Goal: Task Accomplishment & Management: Manage account settings

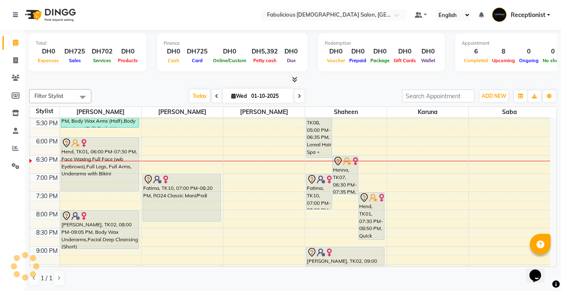
scroll to position [315, 0]
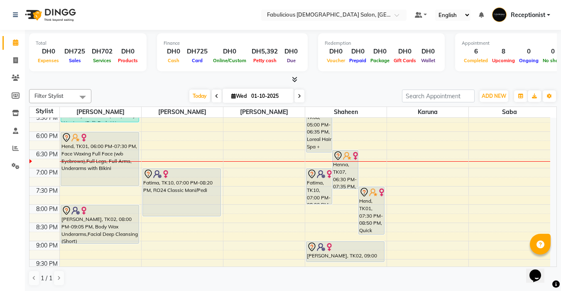
click at [286, 97] on input "01-10-2025" at bounding box center [270, 96] width 42 height 12
select select "10"
select select "2025"
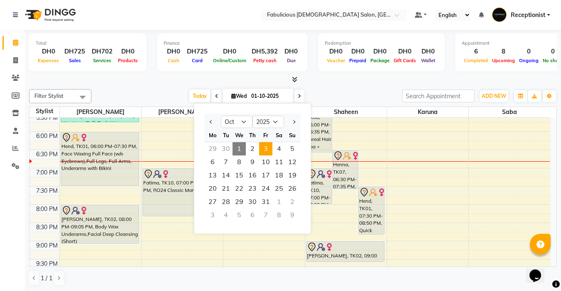
click at [265, 147] on span "3" at bounding box center [265, 148] width 13 height 13
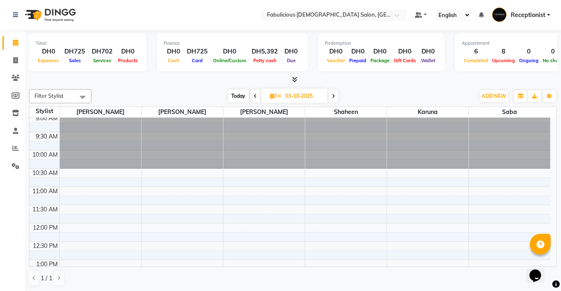
scroll to position [0, 0]
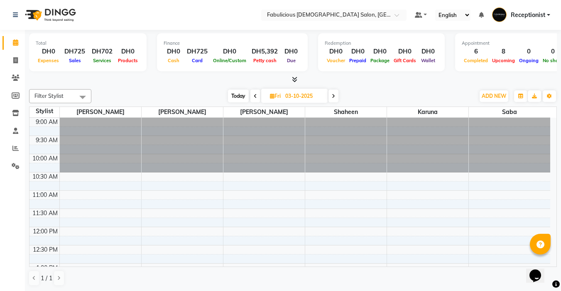
click at [242, 95] on span "Today" at bounding box center [238, 96] width 21 height 13
type input "01-10-2025"
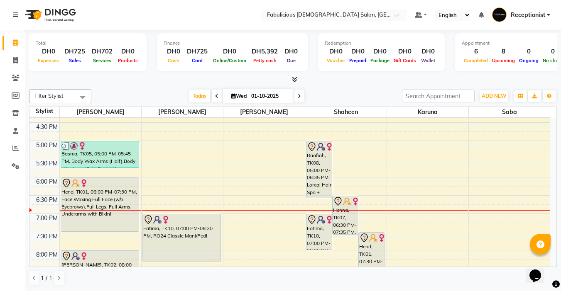
scroll to position [288, 0]
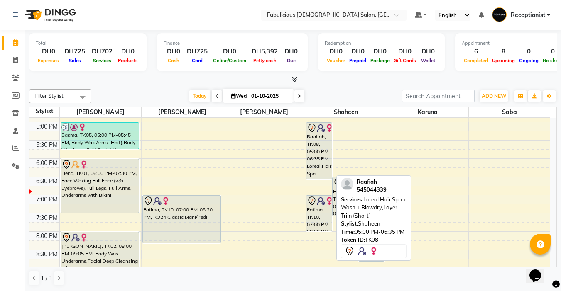
click at [311, 152] on div "Raafiah, TK08, 05:00 PM-06:35 PM, Loreal Hair Spa + Wash + Blowdry,Layer Trim (…" at bounding box center [318, 151] width 25 height 56
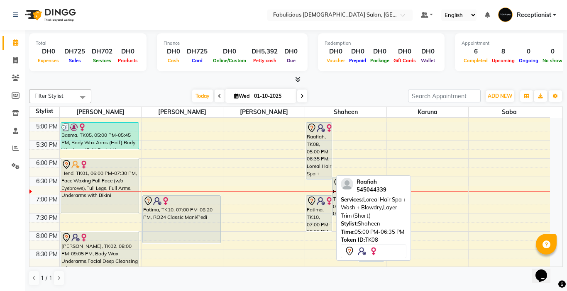
select select "7"
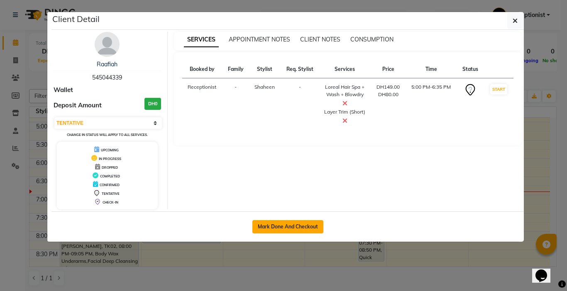
click at [310, 225] on button "Mark Done And Checkout" at bounding box center [287, 226] width 71 height 13
select select "service"
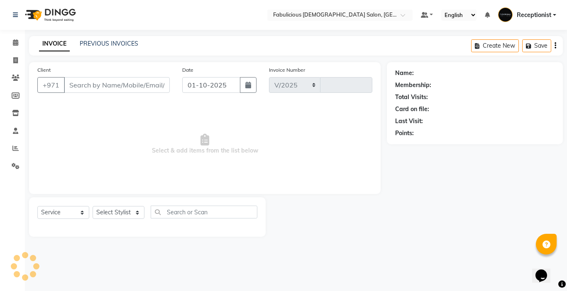
select select "738"
type input "2421"
type input "545044339"
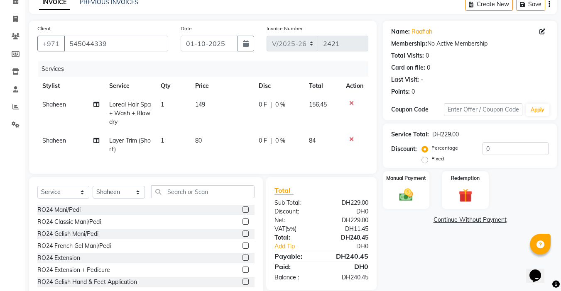
scroll to position [42, 0]
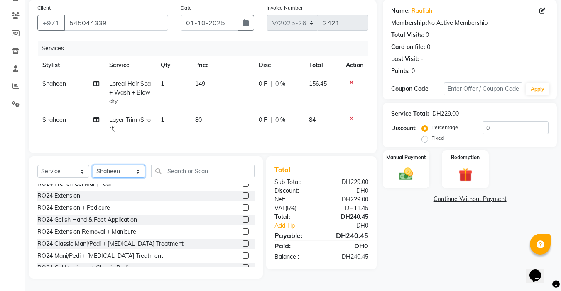
click at [135, 171] on select "Select Stylist [PERSON_NAME] [PERSON_NAME] [PERSON_NAME] [PERSON_NAME] Receptio…" at bounding box center [119, 171] width 52 height 13
select select "11628"
click at [93, 165] on select "Select Stylist [PERSON_NAME] [PERSON_NAME] [PERSON_NAME] [PERSON_NAME] Receptio…" at bounding box center [119, 171] width 52 height 13
drag, startPoint x: 222, startPoint y: 173, endPoint x: 203, endPoint y: 163, distance: 21.7
click at [221, 173] on input "text" at bounding box center [202, 171] width 103 height 13
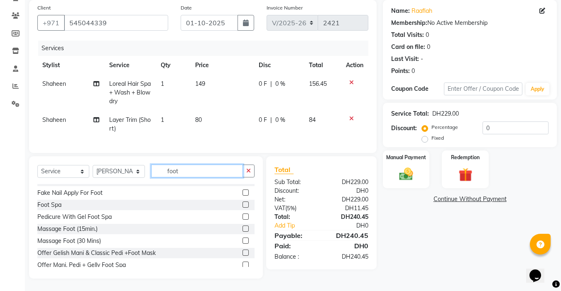
scroll to position [47, 0]
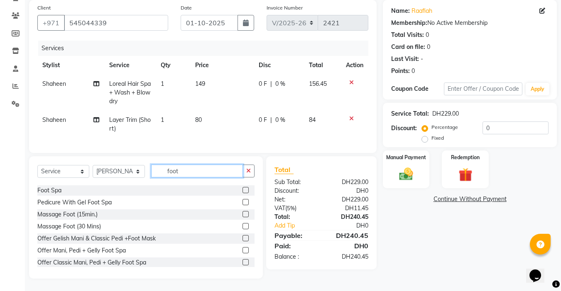
type input "foot"
click at [242, 226] on label at bounding box center [245, 226] width 6 height 6
click at [242, 226] on input "checkbox" at bounding box center [244, 226] width 5 height 5
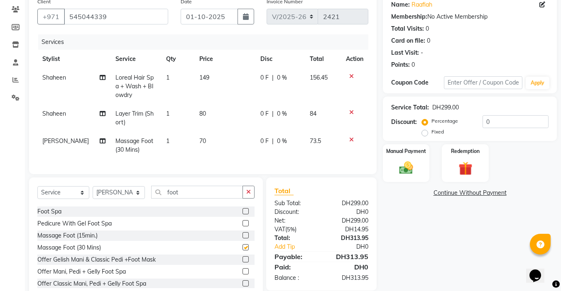
checkbox input "false"
click at [140, 110] on span "Layer Trim (Short)" at bounding box center [134, 118] width 38 height 16
select select "11631"
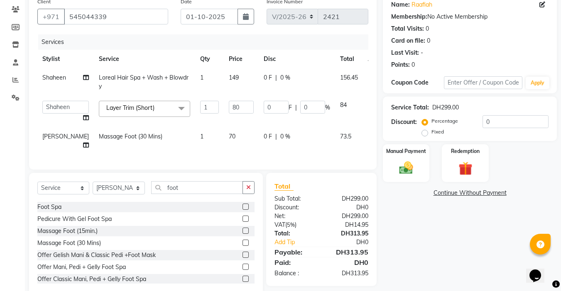
click at [173, 109] on span at bounding box center [181, 109] width 17 height 16
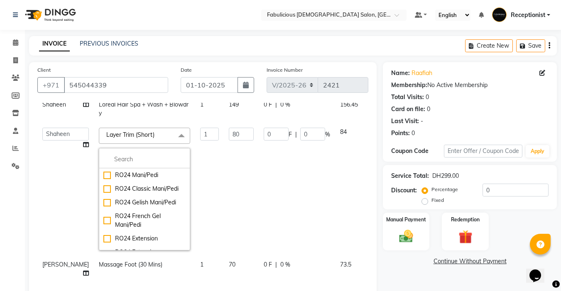
scroll to position [0, 0]
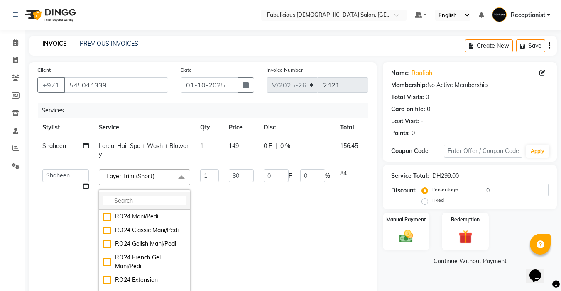
click at [117, 203] on input "multiselect-search" at bounding box center [144, 201] width 82 height 9
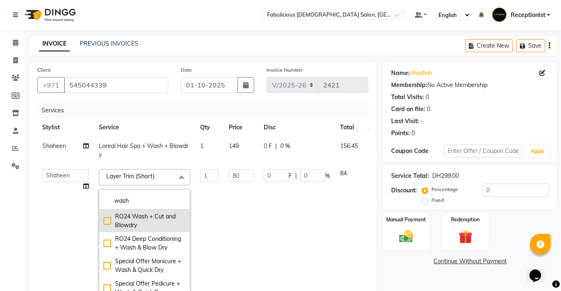
type input "wash"
click at [103, 220] on div "RO24 Wash + Cut and Blowdry" at bounding box center [144, 221] width 82 height 17
checkbox input "true"
type input "99"
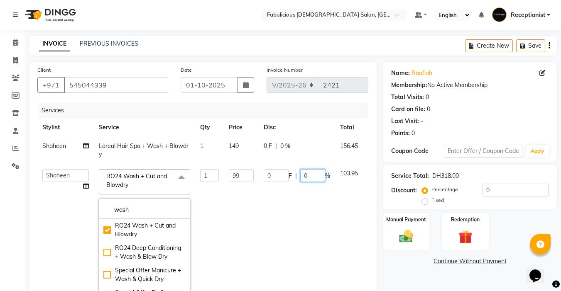
click at [300, 172] on input "0" at bounding box center [312, 175] width 25 height 13
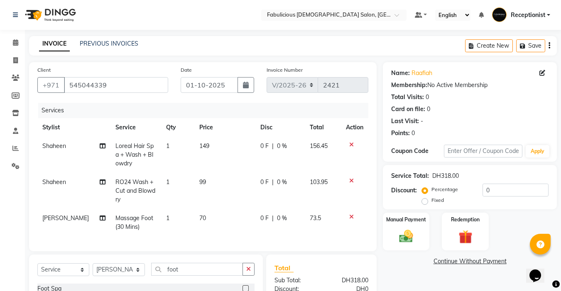
click at [212, 181] on td "99" at bounding box center [224, 191] width 61 height 36
select select "11631"
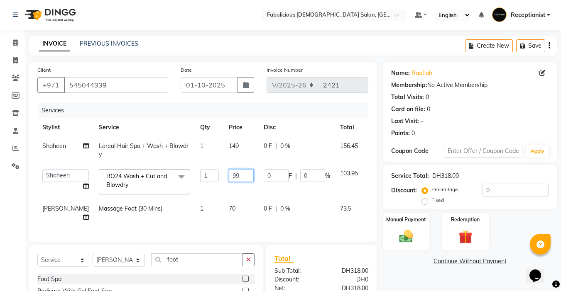
click at [229, 174] on input "99" at bounding box center [241, 175] width 25 height 13
type input "9"
type input "109"
click at [296, 169] on tbody "Shaheen Loreal Hair Spa + Wash + Blowdry 1 149 0 F | 0 % 156.45 [PERSON_NAME] […" at bounding box center [213, 182] width 353 height 90
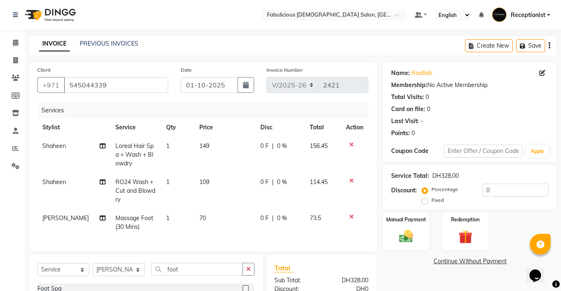
click at [214, 144] on td "149" at bounding box center [224, 155] width 61 height 36
select select "11631"
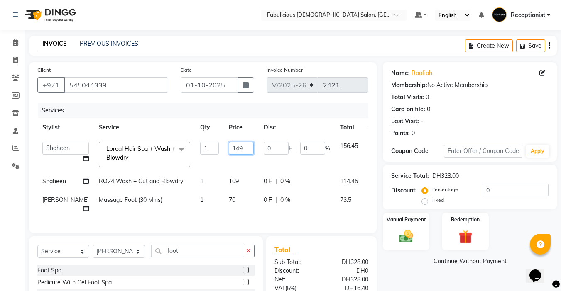
click at [229, 144] on input "149" at bounding box center [241, 148] width 25 height 13
type input "150"
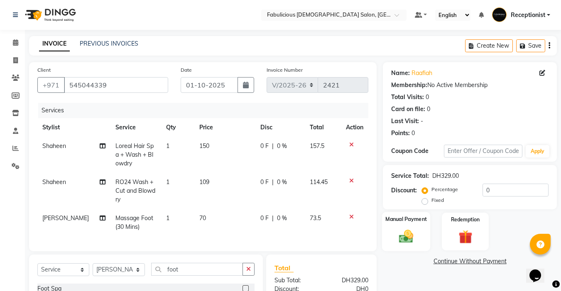
scroll to position [105, 0]
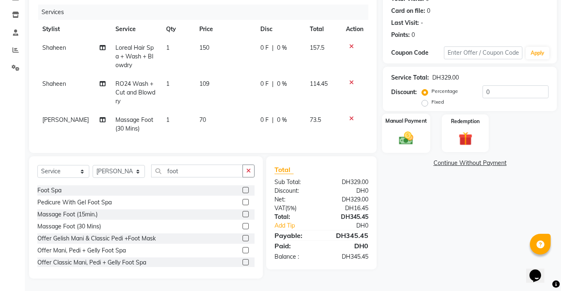
click at [404, 133] on img at bounding box center [405, 138] width 23 height 17
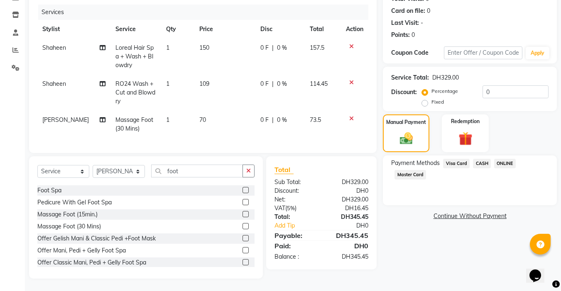
click at [413, 170] on span "Master Card" at bounding box center [410, 175] width 32 height 10
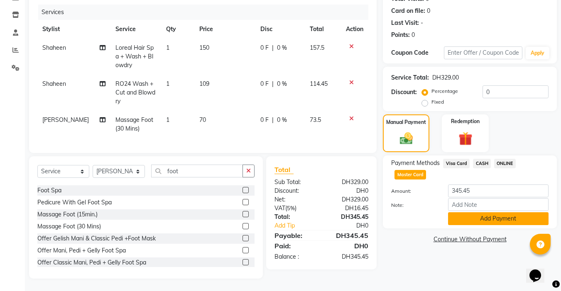
click at [498, 213] on button "Add Payment" at bounding box center [498, 219] width 100 height 13
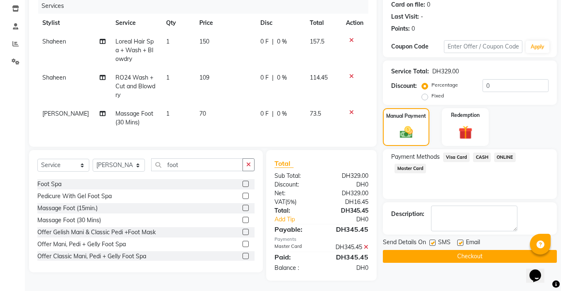
click at [462, 254] on button "Checkout" at bounding box center [470, 256] width 174 height 13
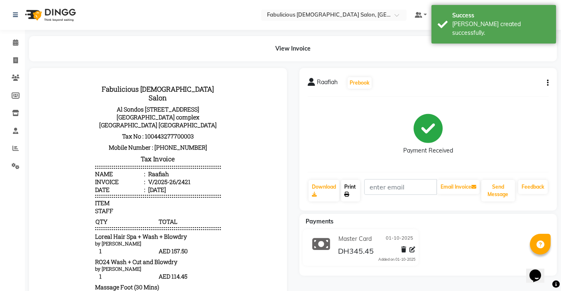
click at [347, 193] on icon at bounding box center [346, 194] width 5 height 5
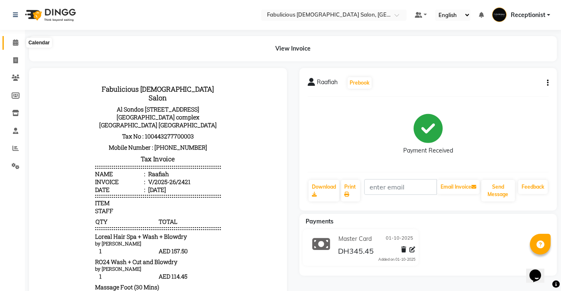
click at [15, 42] on icon at bounding box center [15, 42] width 5 height 6
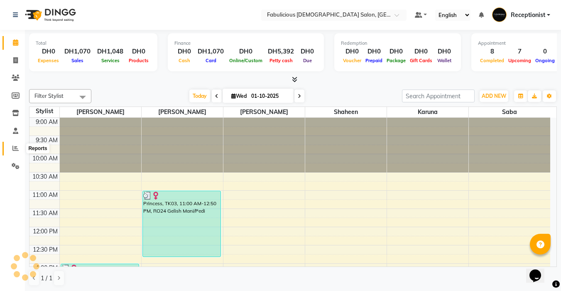
click at [12, 147] on icon at bounding box center [15, 148] width 6 height 6
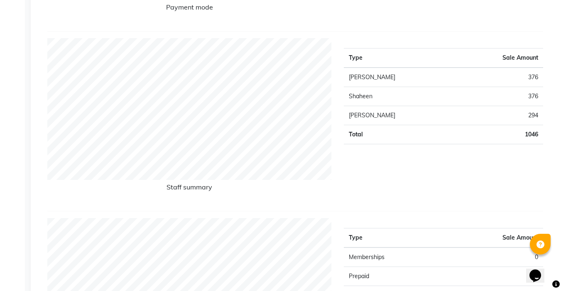
scroll to position [291, 0]
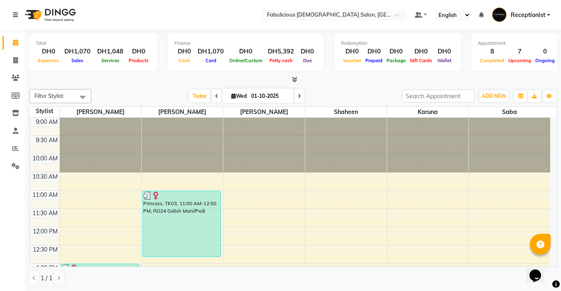
click at [297, 99] on span at bounding box center [299, 96] width 10 height 13
type input "02-10-2025"
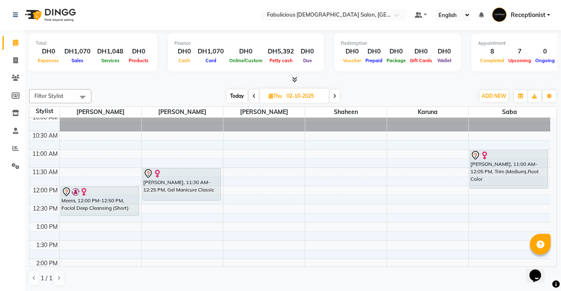
scroll to position [42, 0]
click at [485, 97] on span "ADD NEW" at bounding box center [494, 96] width 24 height 6
click at [484, 96] on span "ADD NEW" at bounding box center [494, 96] width 24 height 6
click at [485, 96] on span "ADD NEW" at bounding box center [494, 96] width 24 height 6
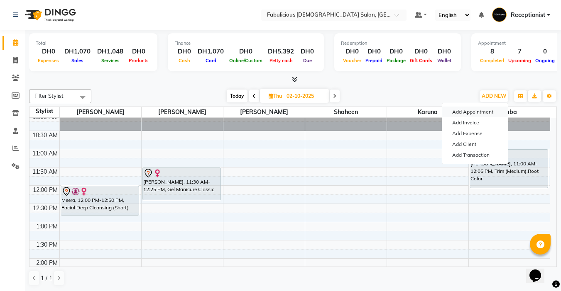
click at [472, 112] on button "Add Appointment" at bounding box center [475, 112] width 66 height 11
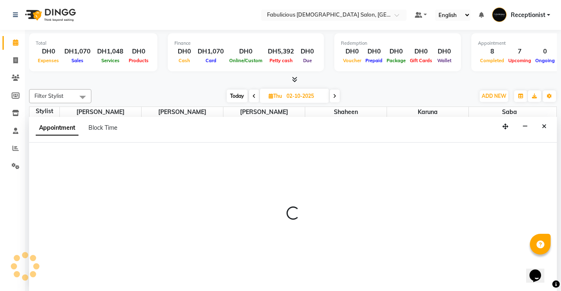
select select "tentative"
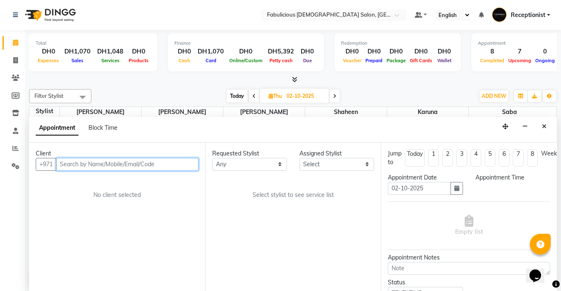
scroll to position [0, 0]
select select "600"
click at [127, 166] on input "text" at bounding box center [127, 164] width 142 height 13
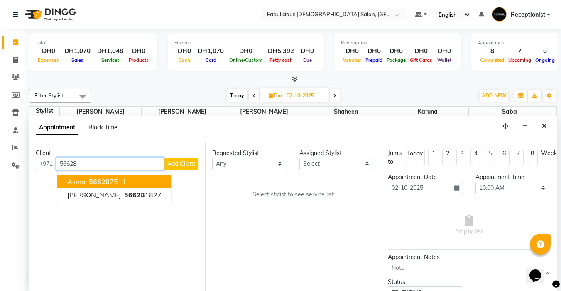
drag, startPoint x: 102, startPoint y: 179, endPoint x: 230, endPoint y: 159, distance: 130.1
click at [102, 179] on span "56628" at bounding box center [99, 182] width 21 height 8
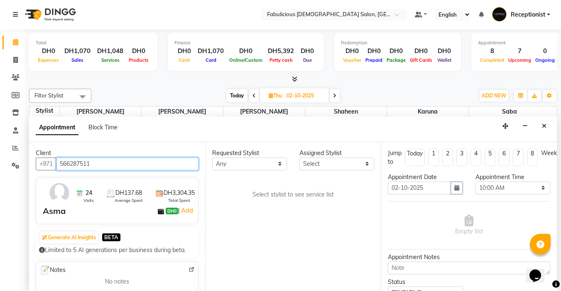
type input "566287511"
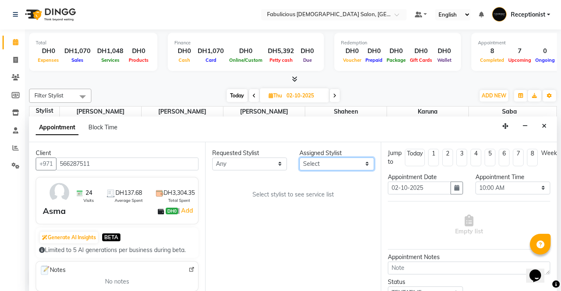
click at [331, 164] on select "Select [PERSON_NAME] [PERSON_NAME] [PERSON_NAME] [PERSON_NAME]" at bounding box center [336, 164] width 75 height 13
select select "11631"
click at [299, 158] on select "Select [PERSON_NAME] [PERSON_NAME] [PERSON_NAME] [PERSON_NAME]" at bounding box center [336, 164] width 75 height 13
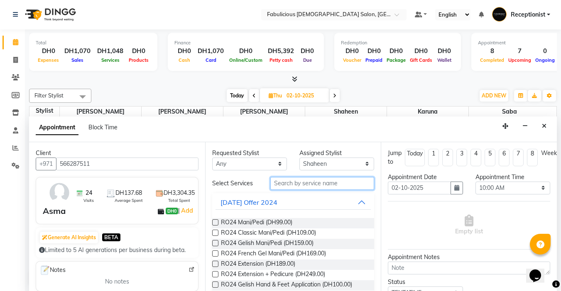
click at [311, 184] on input "text" at bounding box center [322, 183] width 104 height 13
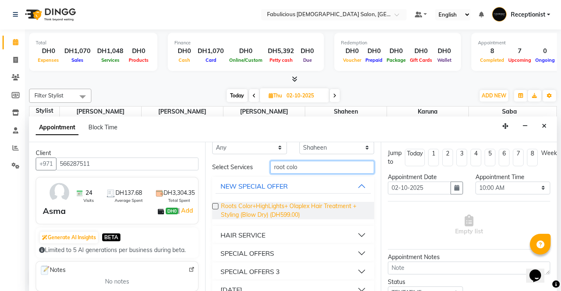
scroll to position [31, 0]
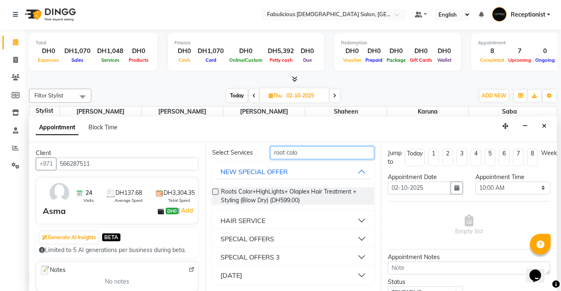
type input "root colo"
click at [258, 214] on div "HAIR SERVICE" at bounding box center [293, 221] width 162 height 18
click at [257, 220] on div "HAIR SERVICE" at bounding box center [242, 221] width 45 height 10
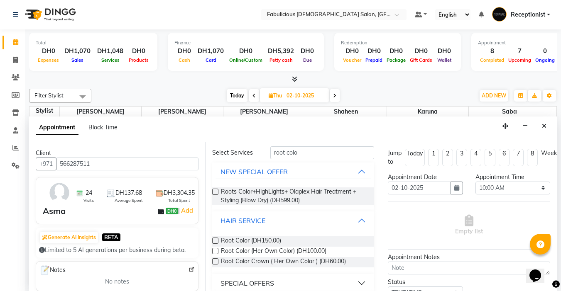
scroll to position [72, 0]
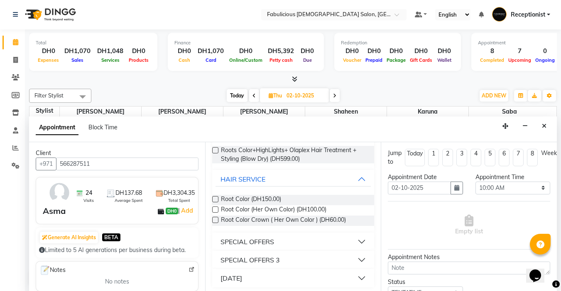
click at [215, 209] on label at bounding box center [215, 210] width 6 height 6
click at [215, 209] on input "checkbox" at bounding box center [214, 210] width 5 height 5
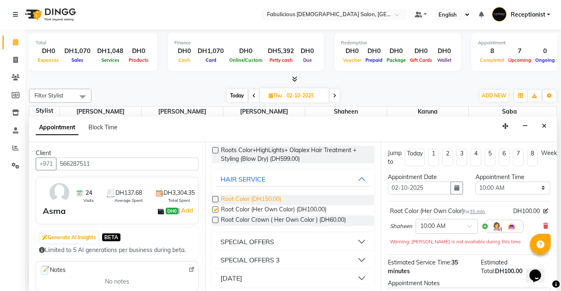
checkbox input "false"
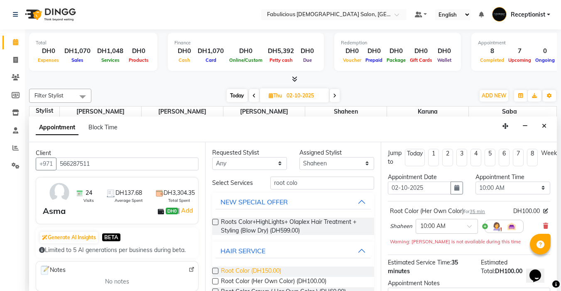
scroll to position [0, 0]
click at [320, 164] on select "Select [PERSON_NAME] [PERSON_NAME] [PERSON_NAME] [PERSON_NAME]" at bounding box center [336, 164] width 75 height 13
select select "11630"
click at [299, 158] on select "Select [PERSON_NAME] [PERSON_NAME] [PERSON_NAME] [PERSON_NAME]" at bounding box center [336, 164] width 75 height 13
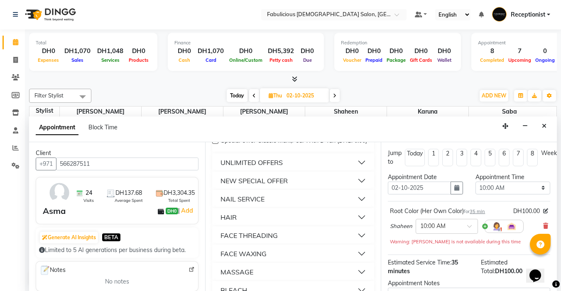
scroll to position [540, 0]
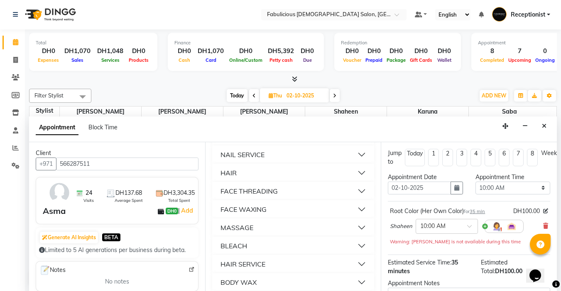
click at [242, 160] on div "NAIL SERVICE" at bounding box center [242, 155] width 44 height 10
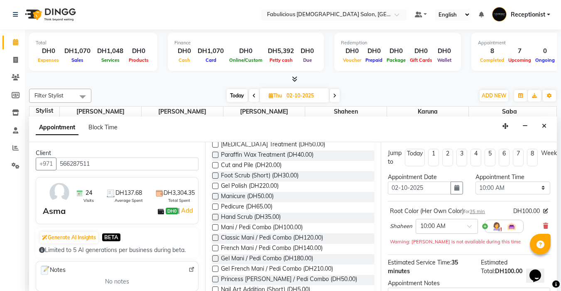
scroll to position [789, 0]
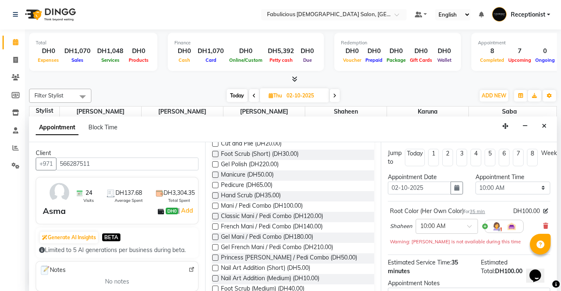
click at [213, 188] on label at bounding box center [215, 185] width 6 height 6
click at [213, 189] on input "checkbox" at bounding box center [214, 186] width 5 height 5
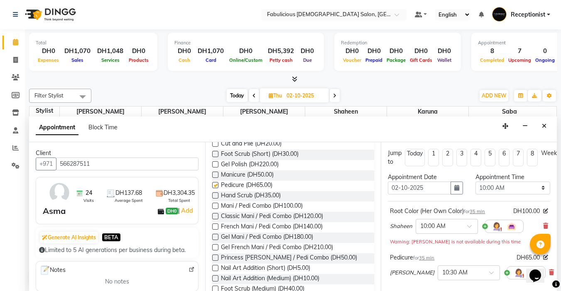
checkbox input "false"
click at [536, 188] on select "Select 10:00 AM 10:15 AM 10:30 AM 10:45 AM 11:00 AM 11:15 AM 11:30 AM 11:45 AM …" at bounding box center [512, 188] width 75 height 13
select select "645"
click at [475, 182] on select "Select 10:00 AM 10:15 AM 10:30 AM 10:45 AM 11:00 AM 11:15 AM 11:30 AM 11:45 AM …" at bounding box center [512, 188] width 75 height 13
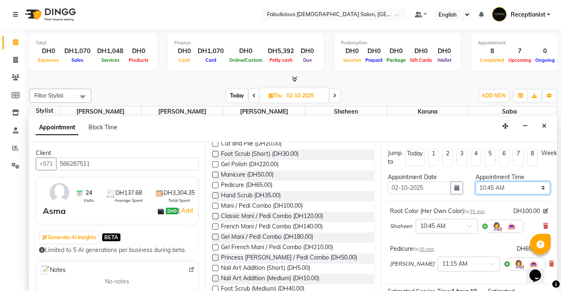
scroll to position [122, 0]
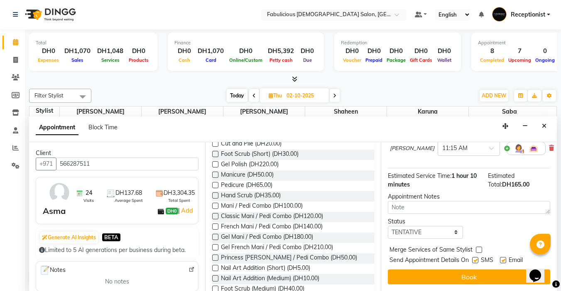
click at [477, 247] on label at bounding box center [479, 250] width 6 height 6
click at [477, 248] on input "checkbox" at bounding box center [478, 250] width 5 height 5
checkbox input "true"
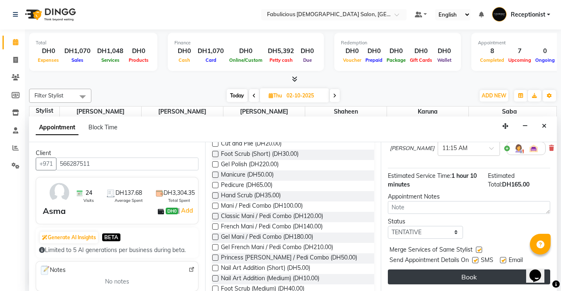
click at [472, 270] on button "Book" at bounding box center [469, 277] width 162 height 15
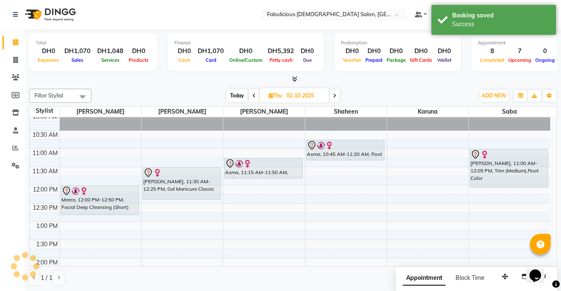
scroll to position [0, 0]
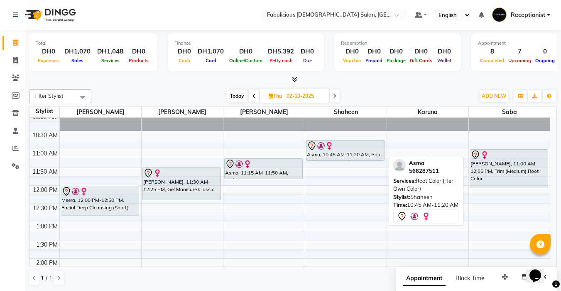
drag, startPoint x: 330, startPoint y: 161, endPoint x: 330, endPoint y: 181, distance: 20.3
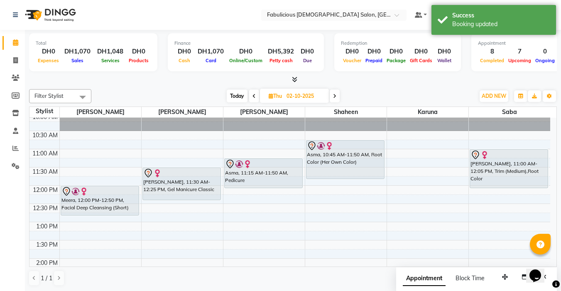
drag, startPoint x: 250, startPoint y: 179, endPoint x: 250, endPoint y: 189, distance: 10.8
click at [251, 95] on span at bounding box center [254, 96] width 10 height 13
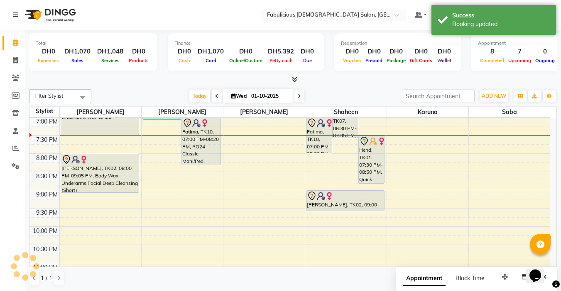
scroll to position [399, 0]
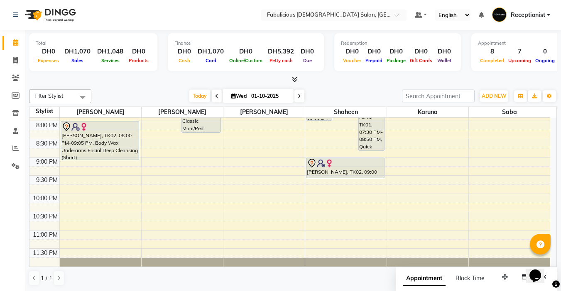
click at [299, 96] on icon at bounding box center [299, 96] width 3 height 5
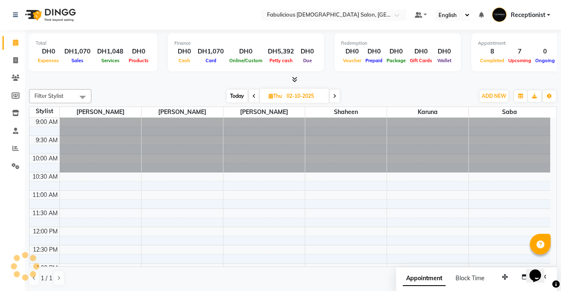
scroll to position [366, 0]
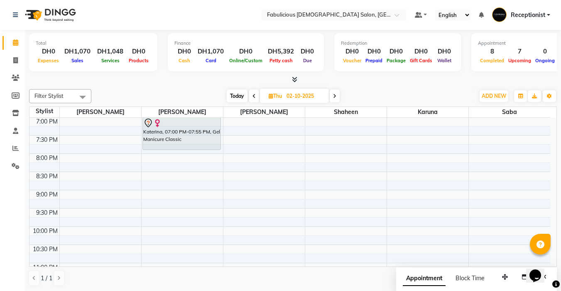
click at [337, 97] on span at bounding box center [335, 96] width 10 height 13
type input "03-10-2025"
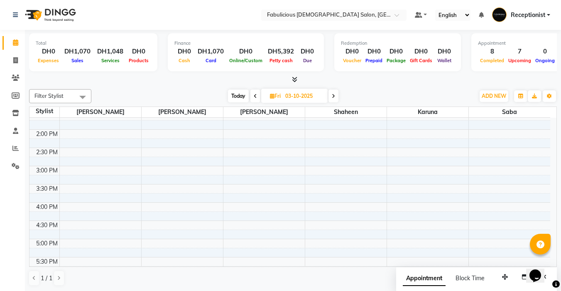
scroll to position [158, 0]
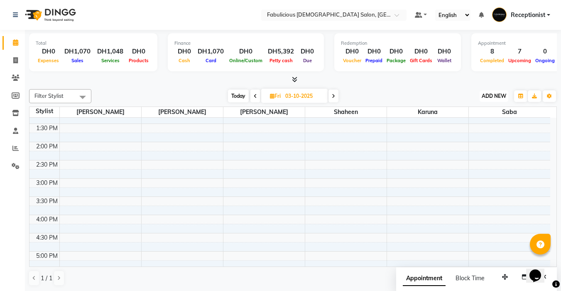
click at [482, 97] on span "ADD NEW" at bounding box center [494, 96] width 24 height 6
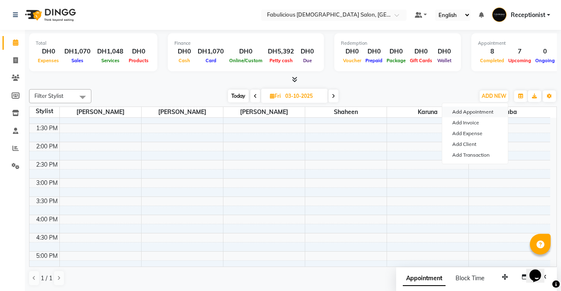
click at [476, 111] on button "Add Appointment" at bounding box center [475, 112] width 66 height 11
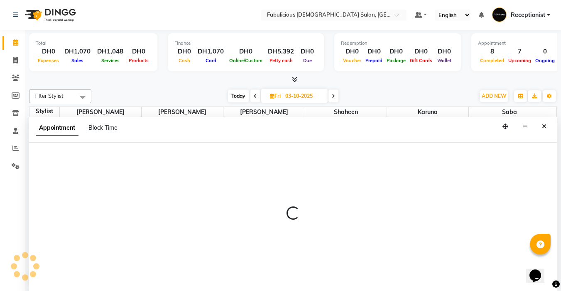
select select "tentative"
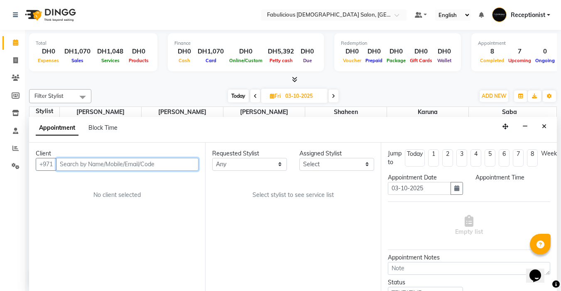
select select "600"
click at [154, 167] on input "text" at bounding box center [127, 164] width 142 height 13
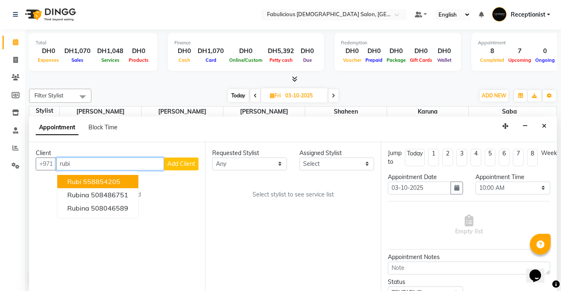
click at [92, 183] on ngb-highlight "558854205" at bounding box center [101, 182] width 37 height 8
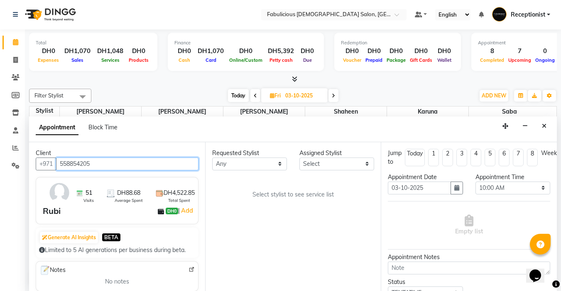
type input "558854205"
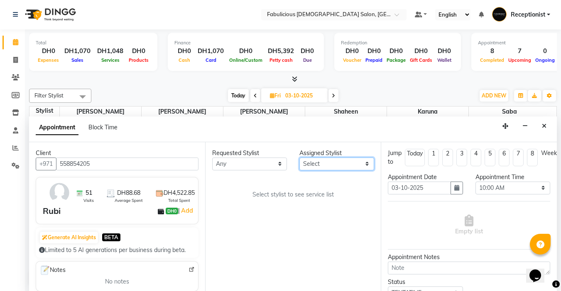
drag, startPoint x: 316, startPoint y: 162, endPoint x: 316, endPoint y: 169, distance: 7.1
click at [316, 162] on select "Select [PERSON_NAME] [PERSON_NAME] [PERSON_NAME] [PERSON_NAME]" at bounding box center [336, 164] width 75 height 13
select select "33271"
click at [299, 158] on select "Select [PERSON_NAME] [PERSON_NAME] [PERSON_NAME] [PERSON_NAME]" at bounding box center [336, 164] width 75 height 13
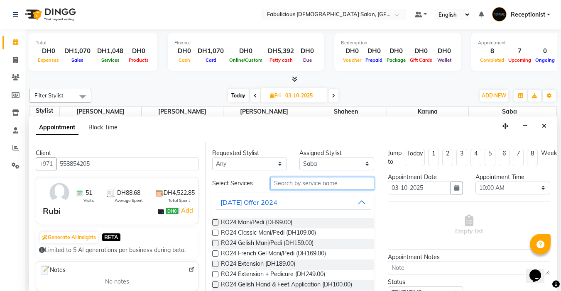
click at [308, 186] on input "text" at bounding box center [322, 183] width 104 height 13
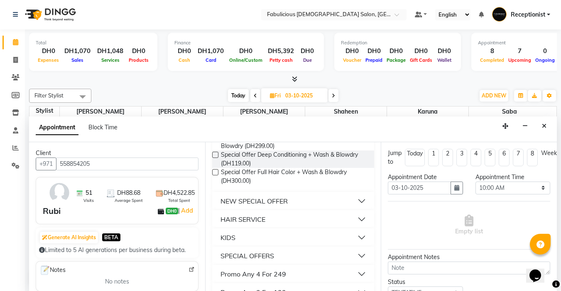
scroll to position [166, 0]
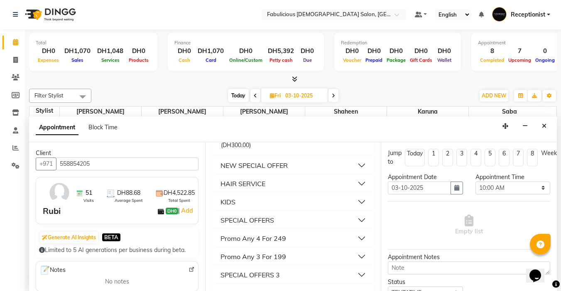
type input "blo"
click at [267, 186] on button "HAIR SERVICE" at bounding box center [293, 183] width 156 height 15
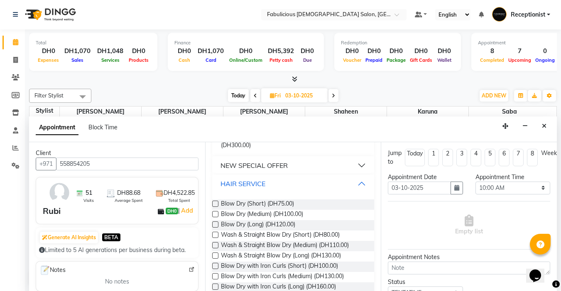
scroll to position [208, 0]
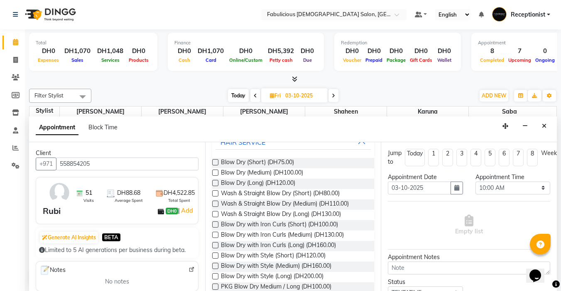
click at [215, 192] on label at bounding box center [215, 194] width 6 height 6
click at [215, 192] on input "checkbox" at bounding box center [214, 194] width 5 height 5
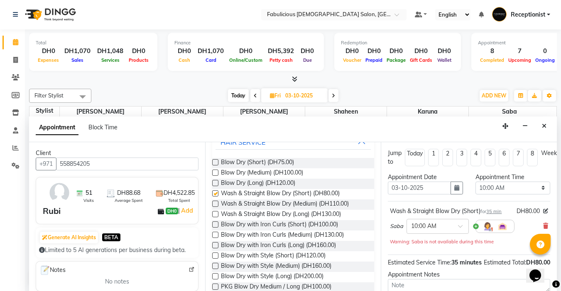
checkbox input "false"
click at [536, 189] on select "Select 10:00 AM 10:15 AM 10:30 AM 10:45 AM 11:00 AM 11:15 AM 11:30 AM 11:45 AM …" at bounding box center [512, 188] width 75 height 13
select select "1080"
click at [475, 182] on select "Select 10:00 AM 10:15 AM 10:30 AM 10:45 AM 11:00 AM 11:15 AM 11:30 AM 11:45 AM …" at bounding box center [512, 188] width 75 height 13
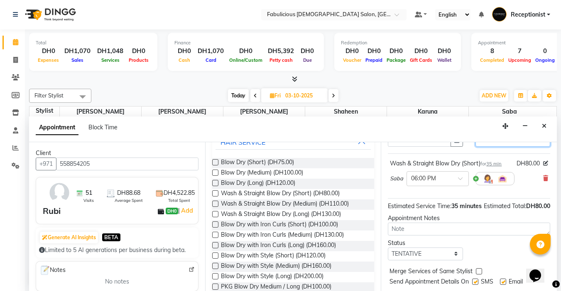
scroll to position [84, 0]
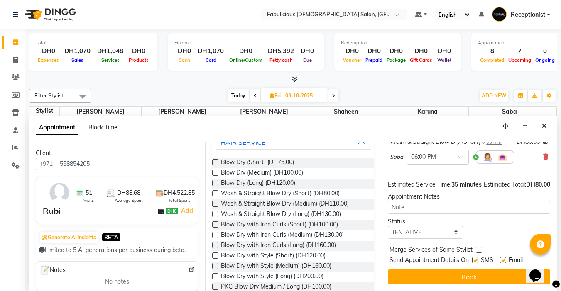
click at [480, 247] on label at bounding box center [479, 250] width 6 height 6
click at [480, 248] on input "checkbox" at bounding box center [478, 250] width 5 height 5
checkbox input "true"
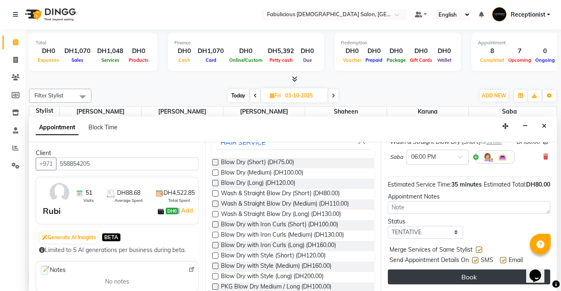
click at [484, 270] on button "Book" at bounding box center [469, 277] width 162 height 15
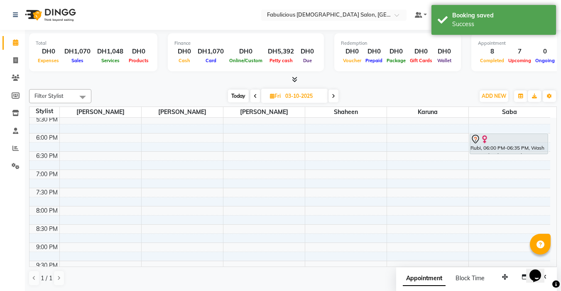
scroll to position [324, 0]
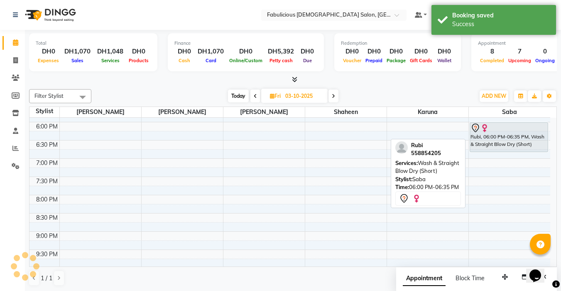
drag, startPoint x: 491, startPoint y: 141, endPoint x: 492, endPoint y: 155, distance: 14.2
click at [492, 155] on div "9:00 AM 9:30 AM 10:00 AM 10:30 AM 11:00 AM 11:30 AM 12:00 PM 12:30 PM 1:00 PM 1…" at bounding box center [289, 68] width 521 height 548
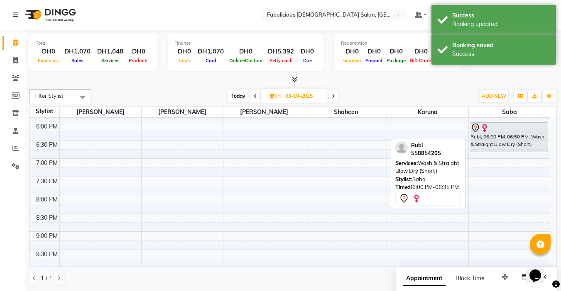
click at [334, 98] on icon at bounding box center [333, 96] width 3 height 5
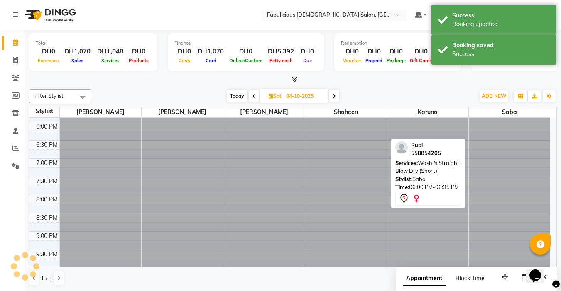
scroll to position [0, 0]
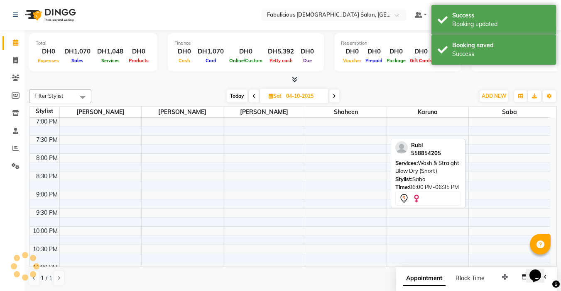
click at [334, 98] on icon at bounding box center [334, 96] width 3 height 5
type input "[DATE]"
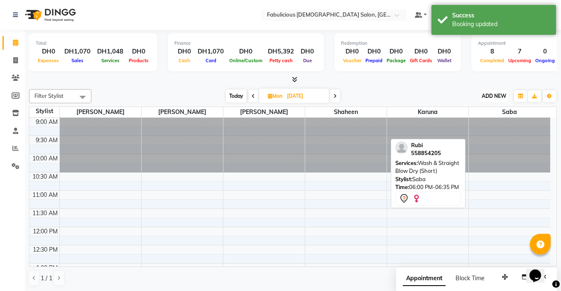
click at [485, 95] on span "ADD NEW" at bounding box center [494, 96] width 24 height 6
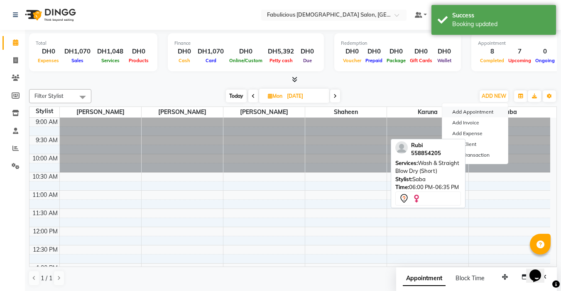
click at [487, 110] on button "Add Appointment" at bounding box center [475, 112] width 66 height 11
select select "tentative"
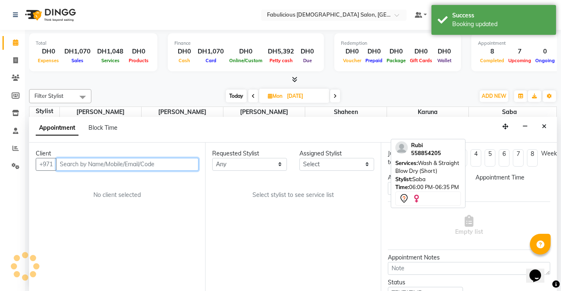
select select "600"
click at [116, 164] on input "text" at bounding box center [127, 164] width 142 height 13
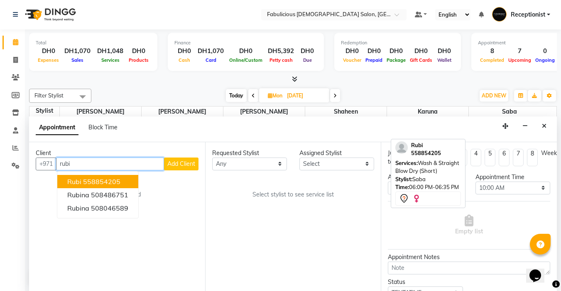
drag, startPoint x: 98, startPoint y: 182, endPoint x: 159, endPoint y: 178, distance: 61.2
click at [98, 182] on ngb-highlight "558854205" at bounding box center [101, 182] width 37 height 8
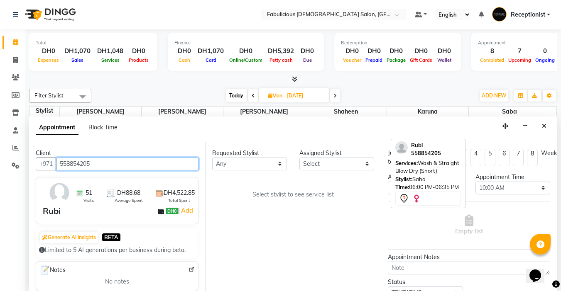
type input "558854205"
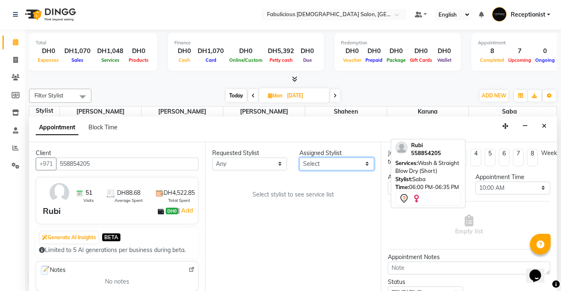
click at [311, 168] on select "Select [PERSON_NAME] [PERSON_NAME] [PERSON_NAME] [PERSON_NAME]" at bounding box center [336, 164] width 75 height 13
select select "11630"
click at [299, 158] on select "Select [PERSON_NAME] [PERSON_NAME] [PERSON_NAME] [PERSON_NAME]" at bounding box center [336, 164] width 75 height 13
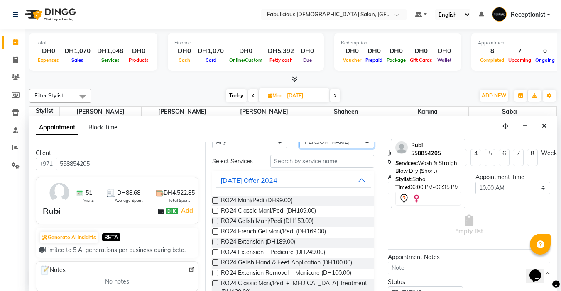
scroll to position [42, 0]
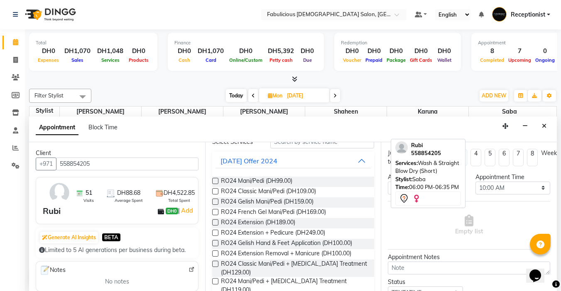
click at [213, 189] on label at bounding box center [215, 191] width 6 height 6
click at [213, 190] on input "checkbox" at bounding box center [214, 192] width 5 height 5
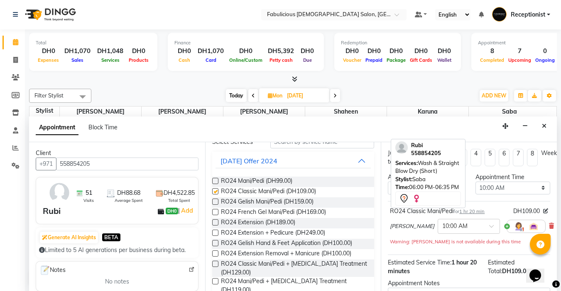
checkbox input "false"
click at [539, 186] on select "Select 10:00 AM 10:15 AM 10:30 AM 10:45 AM 11:00 AM 11:15 AM 11:30 AM 11:45 AM …" at bounding box center [512, 188] width 75 height 13
select select "645"
click at [475, 182] on select "Select 10:00 AM 10:15 AM 10:30 AM 10:45 AM 11:00 AM 11:15 AM 11:30 AM 11:45 AM …" at bounding box center [512, 188] width 75 height 13
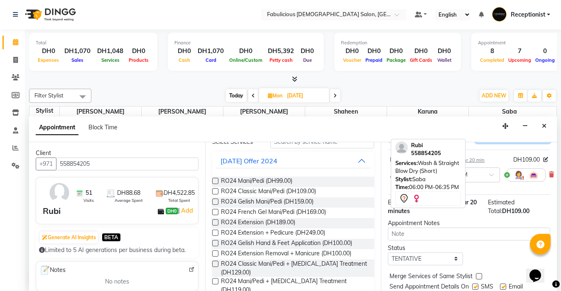
scroll to position [84, 0]
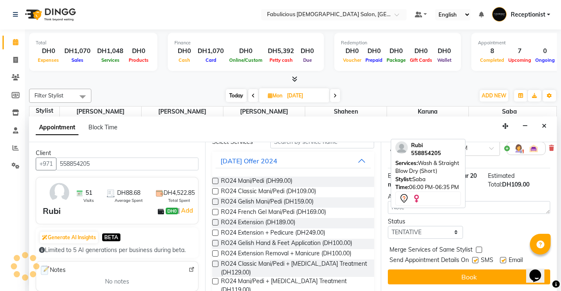
click at [477, 247] on div at bounding box center [478, 251] width 5 height 9
click at [476, 247] on label at bounding box center [479, 250] width 6 height 6
click at [476, 248] on input "checkbox" at bounding box center [478, 250] width 5 height 5
checkbox input "true"
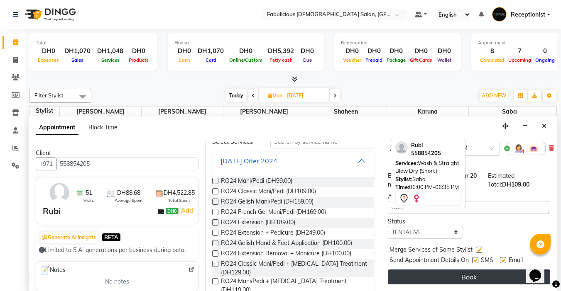
click at [479, 270] on button "Book" at bounding box center [469, 277] width 162 height 15
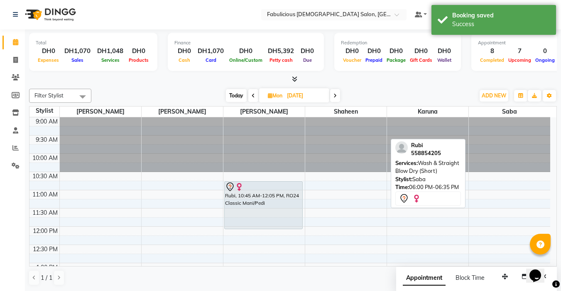
scroll to position [0, 0]
click at [266, 96] on span "Mon" at bounding box center [275, 96] width 19 height 6
select select "10"
select select "2025"
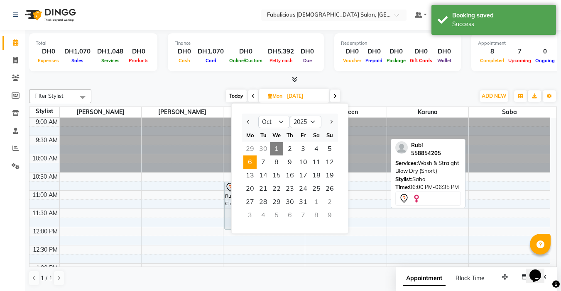
click at [277, 148] on span "1" at bounding box center [276, 148] width 13 height 13
type input "01-10-2025"
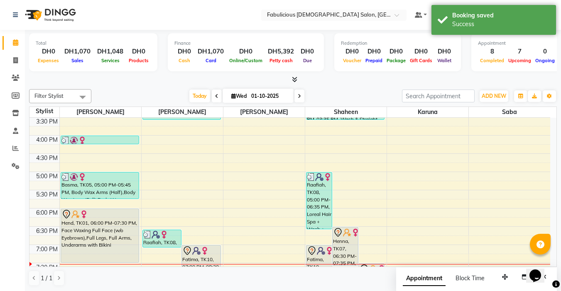
scroll to position [366, 0]
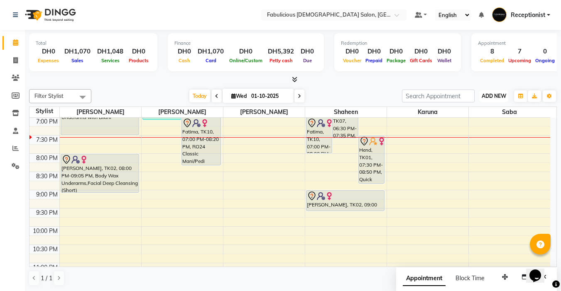
click at [491, 95] on span "ADD NEW" at bounding box center [494, 96] width 24 height 6
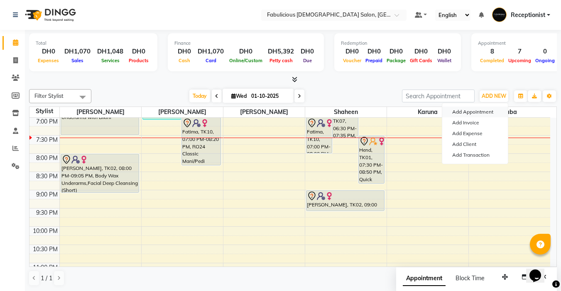
click at [476, 110] on button "Add Appointment" at bounding box center [475, 112] width 66 height 11
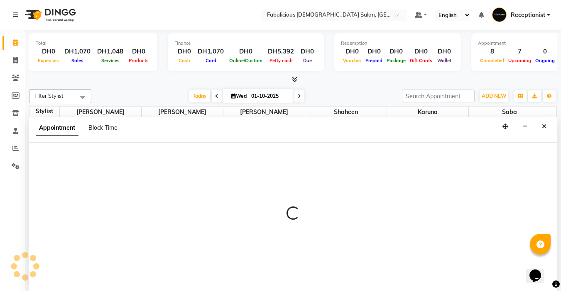
select select "tentative"
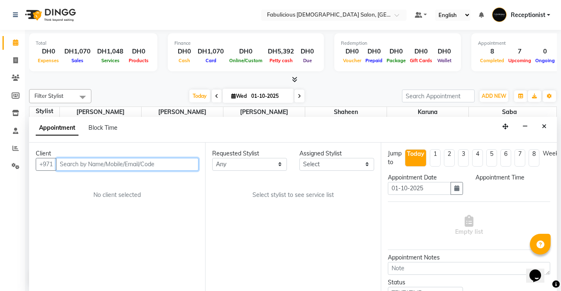
select select "600"
click at [122, 162] on input "text" at bounding box center [127, 164] width 142 height 13
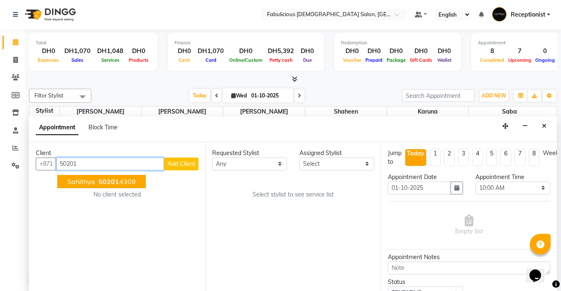
drag, startPoint x: 114, startPoint y: 184, endPoint x: 176, endPoint y: 183, distance: 62.7
click at [114, 184] on span "50201" at bounding box center [108, 182] width 21 height 8
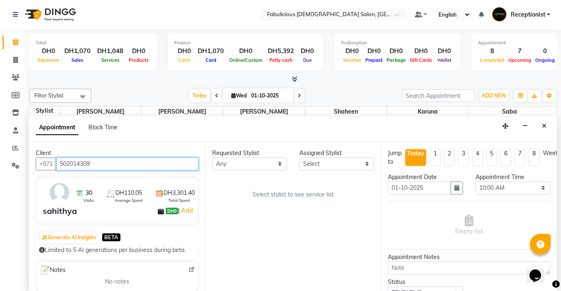
type input "502014309"
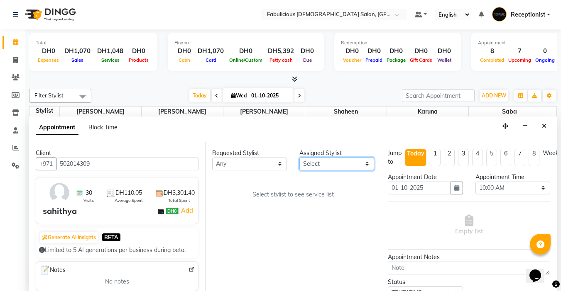
click at [330, 163] on select "Select [PERSON_NAME] [PERSON_NAME] [PERSON_NAME] [PERSON_NAME]" at bounding box center [336, 164] width 75 height 13
select select "11627"
click at [299, 158] on select "Select [PERSON_NAME] [PERSON_NAME] [PERSON_NAME] [PERSON_NAME]" at bounding box center [336, 164] width 75 height 13
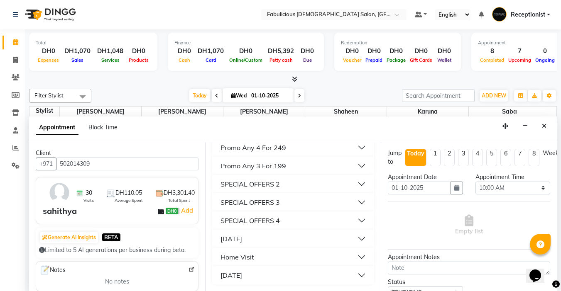
scroll to position [775, 0]
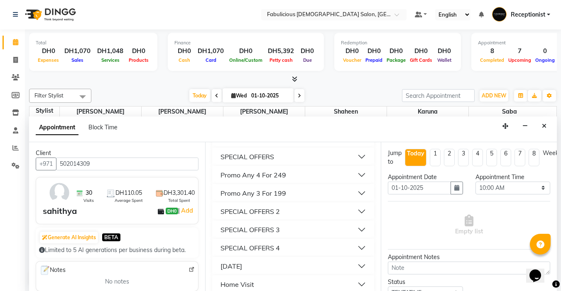
click at [260, 162] on div "SPECIAL OFFERS" at bounding box center [247, 157] width 54 height 10
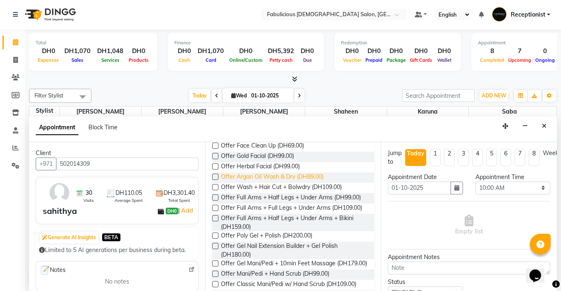
scroll to position [900, 0]
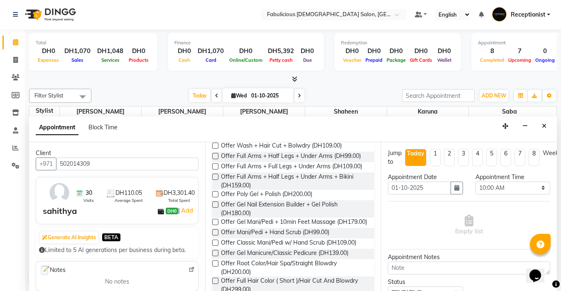
click at [215, 159] on label at bounding box center [215, 156] width 6 height 6
click at [215, 160] on input "checkbox" at bounding box center [214, 156] width 5 height 5
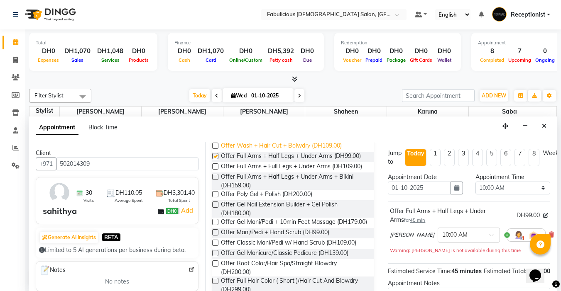
checkbox input "false"
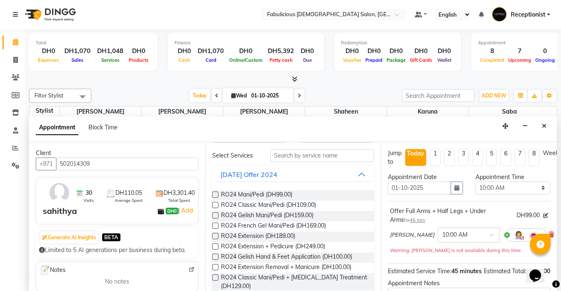
scroll to position [0, 0]
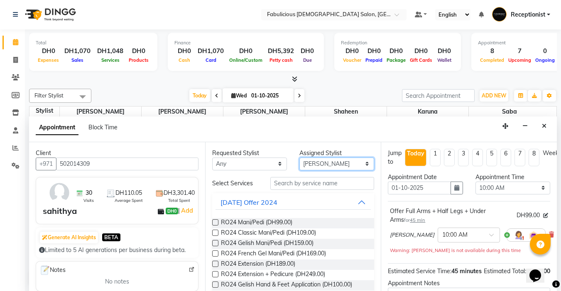
click at [331, 163] on select "Select [PERSON_NAME] [PERSON_NAME] [PERSON_NAME] [PERSON_NAME]" at bounding box center [336, 164] width 75 height 13
select select "11628"
click at [299, 158] on select "Select [PERSON_NAME] [PERSON_NAME] [PERSON_NAME] [PERSON_NAME]" at bounding box center [336, 164] width 75 height 13
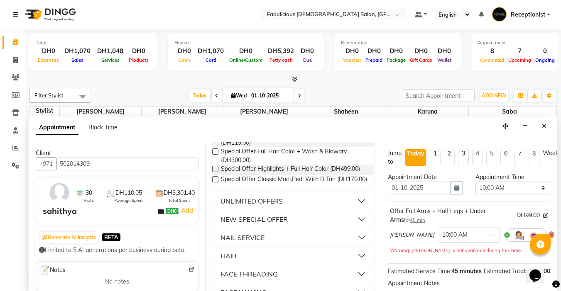
scroll to position [498, 0]
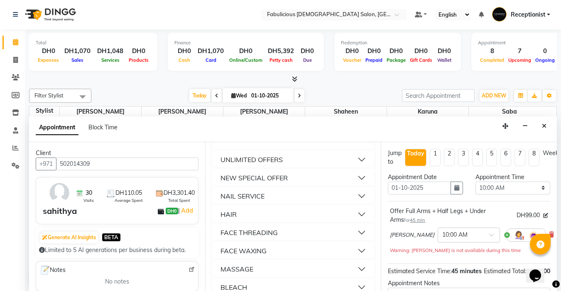
click at [241, 201] on div "NAIL SERVICE" at bounding box center [242, 196] width 44 height 10
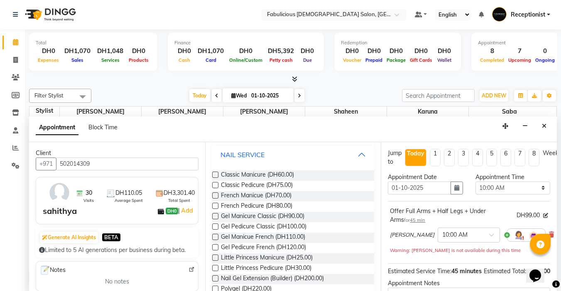
scroll to position [581, 0]
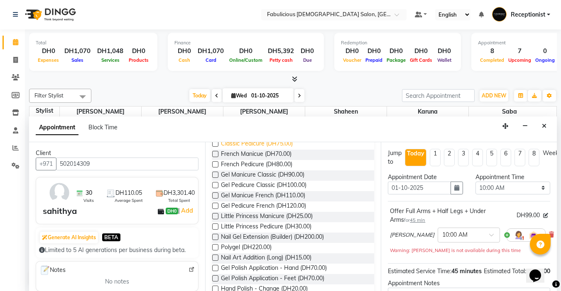
click at [215, 147] on label at bounding box center [215, 144] width 6 height 6
click at [215, 147] on input "checkbox" at bounding box center [214, 144] width 5 height 5
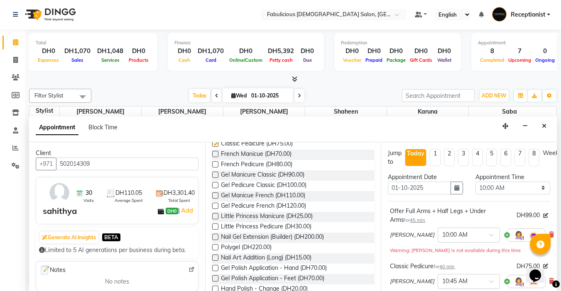
checkbox input "false"
click at [538, 191] on select "Select 10:00 AM 10:15 AM 10:30 AM 10:45 AM 11:00 AM 11:15 AM 11:30 AM 11:45 AM …" at bounding box center [512, 188] width 75 height 13
select select "1230"
click at [475, 182] on select "Select 10:00 AM 10:15 AM 10:30 AM 10:45 AM 11:00 AM 11:15 AM 11:30 AM 11:45 AM …" at bounding box center [512, 188] width 75 height 13
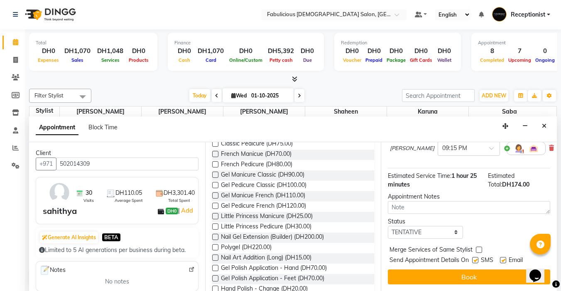
scroll to position [140, 0]
click at [480, 247] on label at bounding box center [479, 250] width 6 height 6
click at [480, 248] on input "checkbox" at bounding box center [478, 250] width 5 height 5
checkbox input "true"
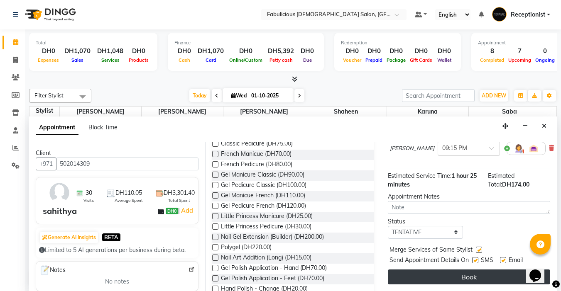
click at [466, 273] on button "Book" at bounding box center [469, 277] width 162 height 15
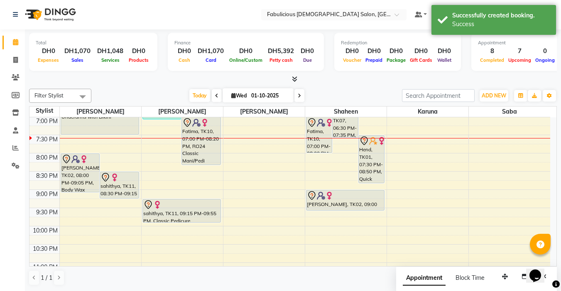
scroll to position [0, 0]
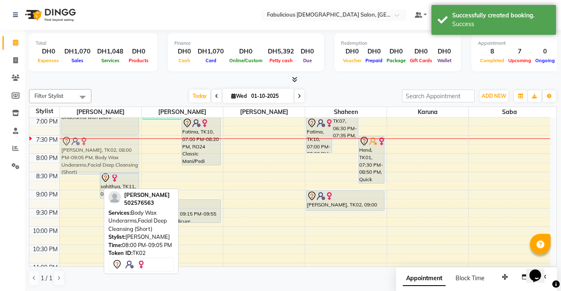
drag, startPoint x: 96, startPoint y: 164, endPoint x: 95, endPoint y: 147, distance: 16.7
click at [95, 147] on div "[PERSON_NAME], TK02, 08:00 PM-09:05 PM, Body Wax Underarms,Facial Deep Cleansin…" at bounding box center [100, 26] width 81 height 548
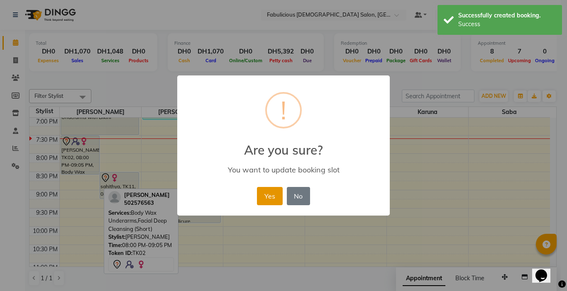
click at [269, 192] on button "Yes" at bounding box center [269, 196] width 25 height 18
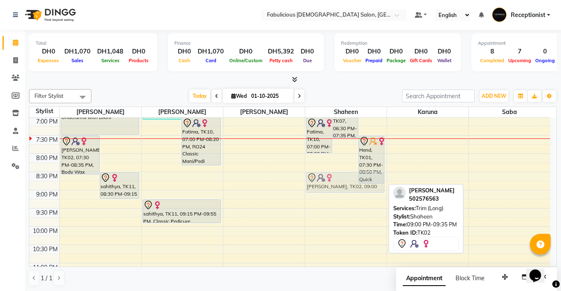
click at [335, 182] on div "Raafiah, TK08, 05:00 PM-06:35 PM, Loreal Hair Spa + Wash + Blowdry,RO24 Wash + …" at bounding box center [345, 26] width 81 height 548
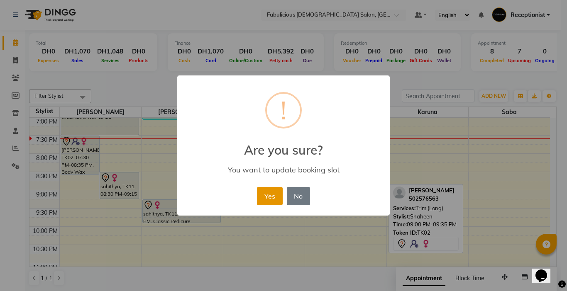
click at [265, 194] on button "Yes" at bounding box center [269, 196] width 25 height 18
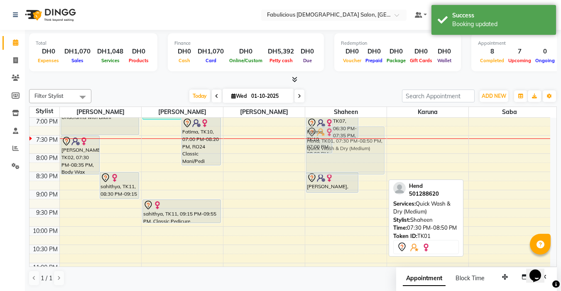
click at [371, 150] on div "Raafiah, TK08, 05:00 PM-06:35 PM, Loreal Hair Spa + Wash + Blowdry,RO24 Wash + …" at bounding box center [345, 26] width 81 height 548
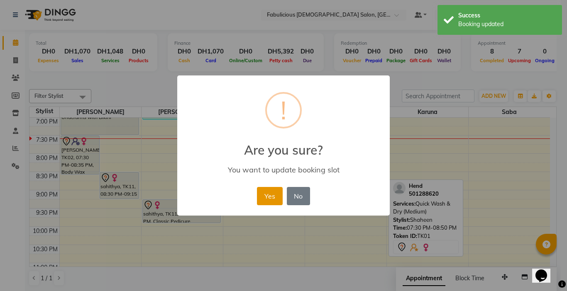
click at [277, 193] on button "Yes" at bounding box center [269, 196] width 25 height 18
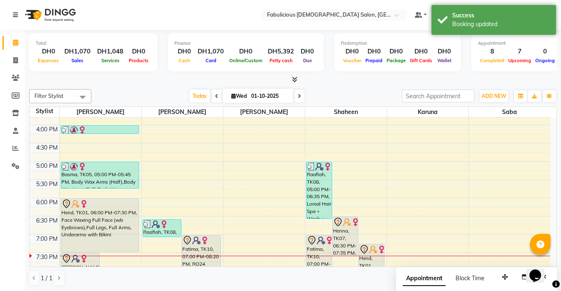
scroll to position [241, 0]
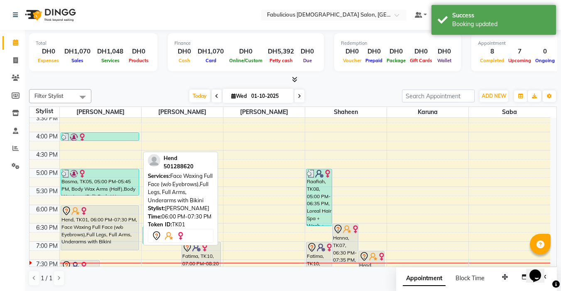
click at [112, 247] on div "[PERSON_NAME], TK02, 07:30 PM-08:35 PM, Body Wax Underarms,Facial Deep Cleansin…" at bounding box center [100, 151] width 81 height 548
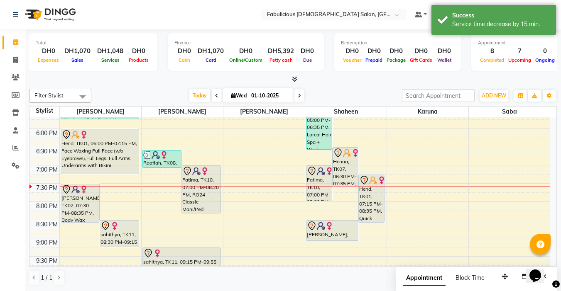
scroll to position [324, 0]
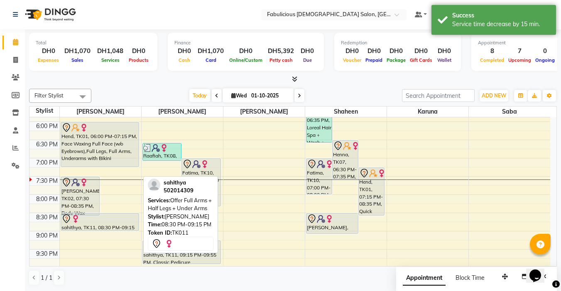
drag, startPoint x: 130, startPoint y: 239, endPoint x: 132, endPoint y: 234, distance: 5.4
click at [131, 227] on div "[PERSON_NAME], TK02, 07:30 PM-08:35 PM, Body Wax Underarms,Facial Deep Cleansin…" at bounding box center [100, 67] width 81 height 548
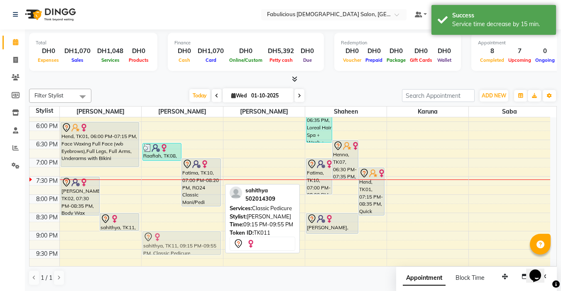
drag, startPoint x: 181, startPoint y: 245, endPoint x: 184, endPoint y: 239, distance: 6.9
click at [185, 236] on div "Raafiah, TK08, 06:35 PM-07:05 PM, Massage Foot (30 Mins) Fatima, TK10, 07:00 PM…" at bounding box center [182, 67] width 81 height 548
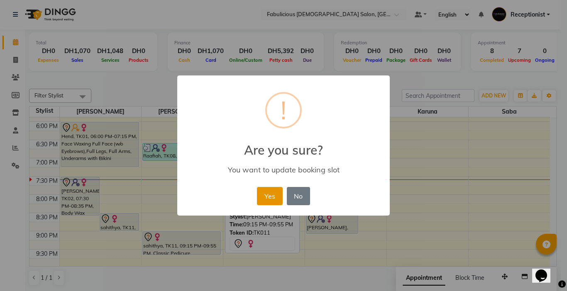
click at [272, 196] on button "Yes" at bounding box center [269, 196] width 25 height 18
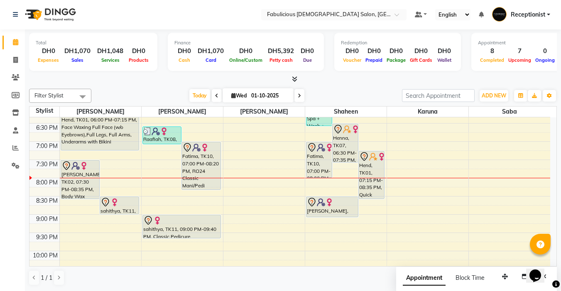
scroll to position [366, 0]
